Goal: Information Seeking & Learning: Learn about a topic

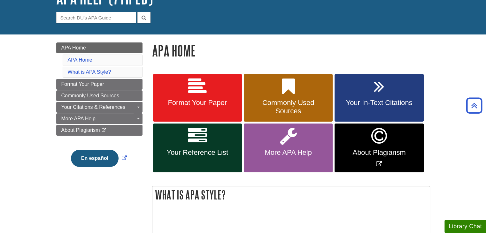
scroll to position [52, 0]
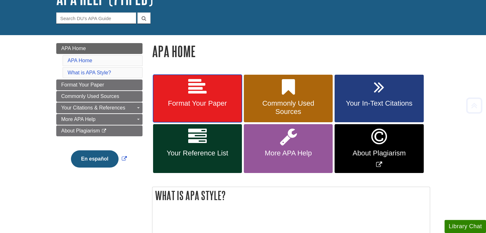
click at [199, 96] on icon at bounding box center [197, 87] width 19 height 19
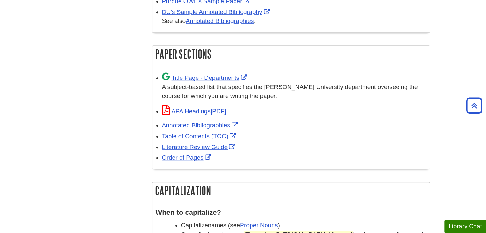
scroll to position [383, 0]
click at [196, 109] on link "APA Headings" at bounding box center [194, 111] width 64 height 7
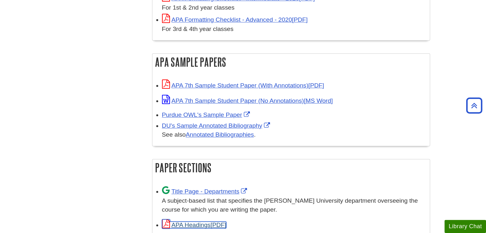
scroll to position [239, 0]
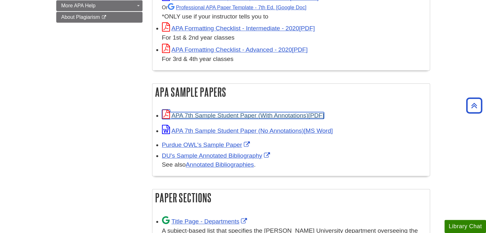
click at [319, 112] on link "APA 7th Sample Student Paper (With Annotations)" at bounding box center [243, 115] width 162 height 7
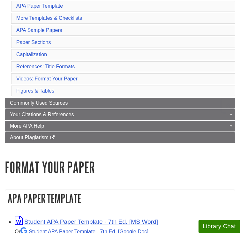
scroll to position [121, 0]
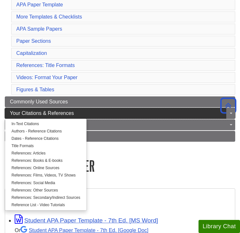
click at [136, 108] on link "Your Citations & References" at bounding box center [120, 113] width 231 height 11
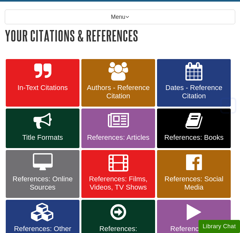
scroll to position [90, 0]
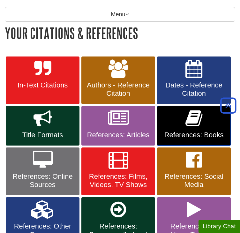
click at [186, 124] on link "References: Books" at bounding box center [194, 126] width 74 height 40
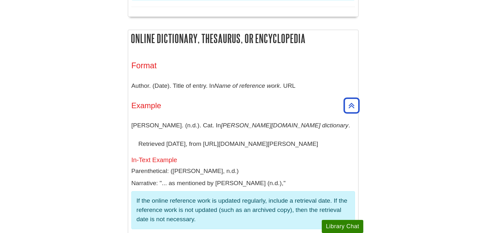
scroll to position [1885, 0]
